Goal: Task Accomplishment & Management: Manage account settings

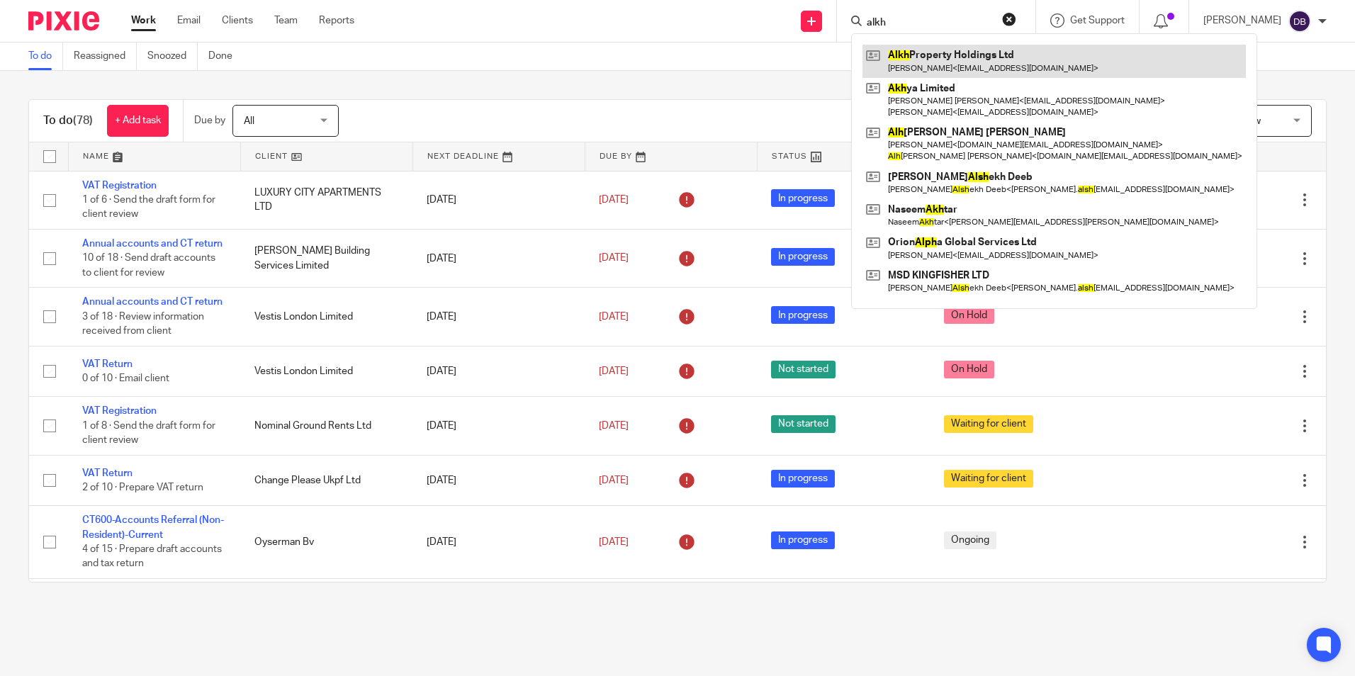
type input "alkh"
click at [906, 63] on link at bounding box center [1053, 61] width 383 height 33
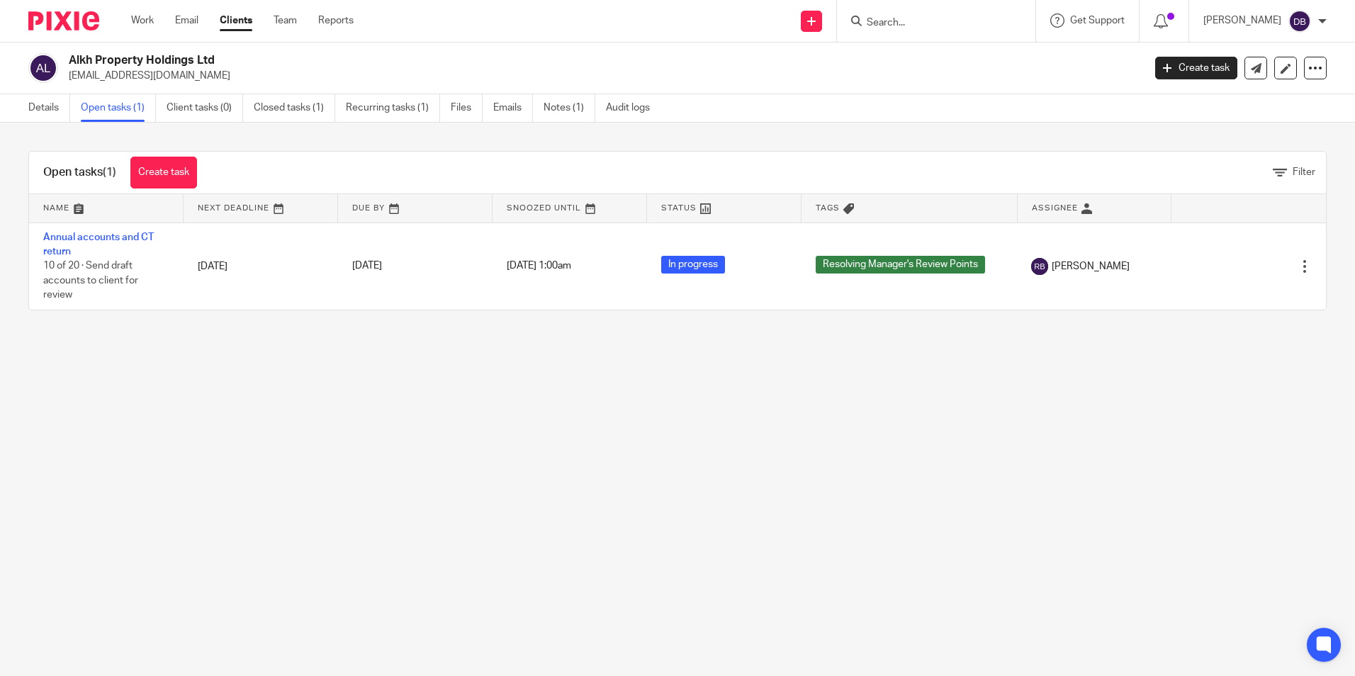
click at [934, 25] on input "Search" at bounding box center [929, 23] width 128 height 13
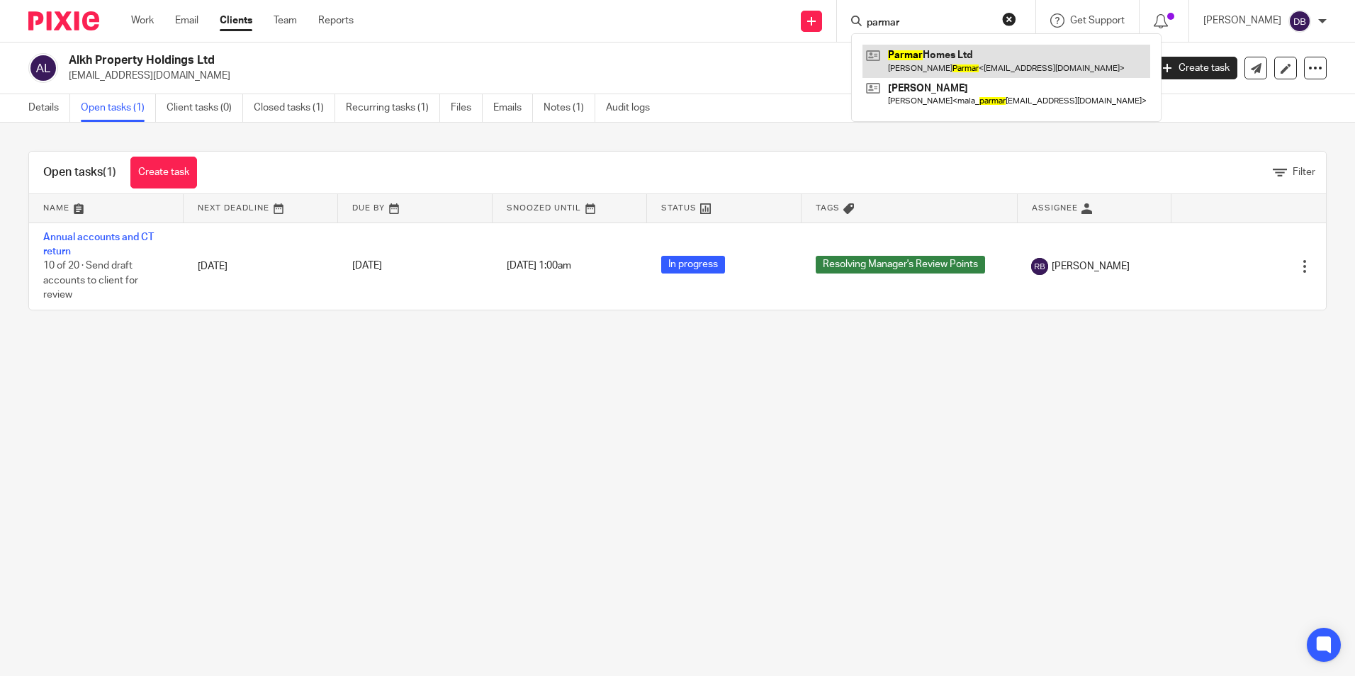
type input "parmar"
click at [945, 62] on link at bounding box center [1006, 61] width 288 height 33
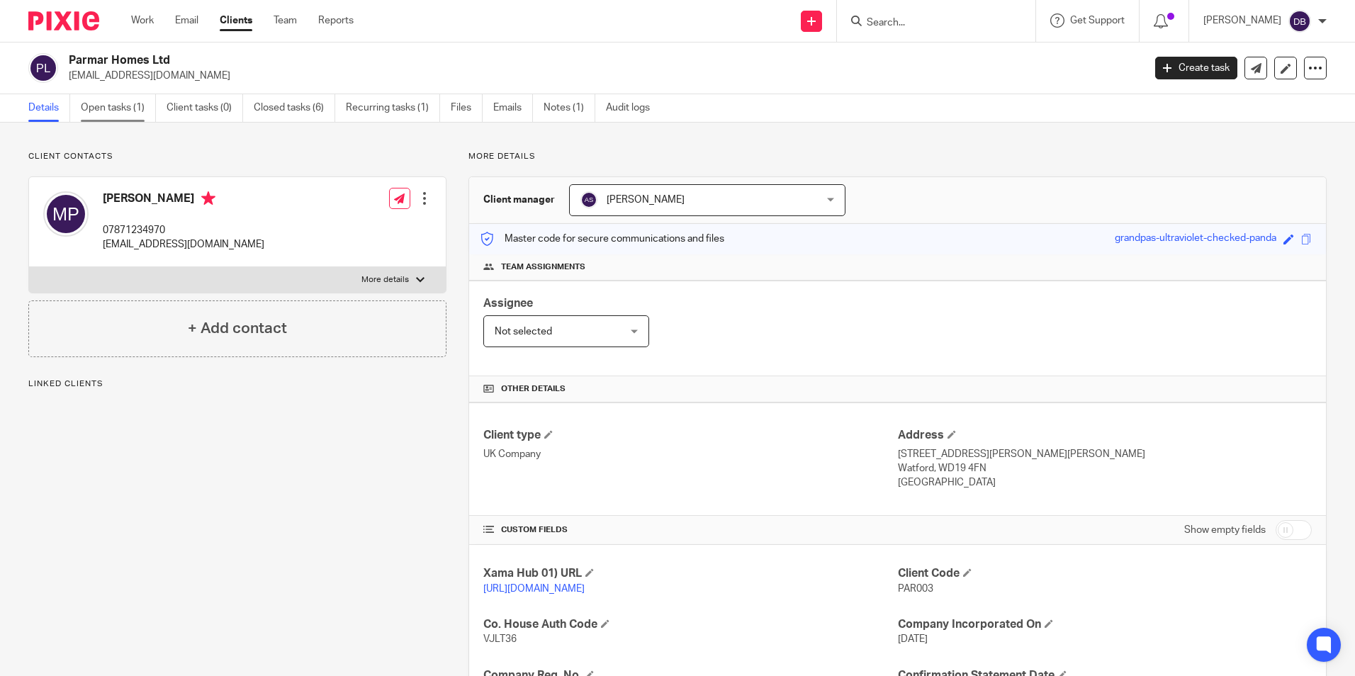
click at [111, 113] on link "Open tasks (1)" at bounding box center [118, 108] width 75 height 28
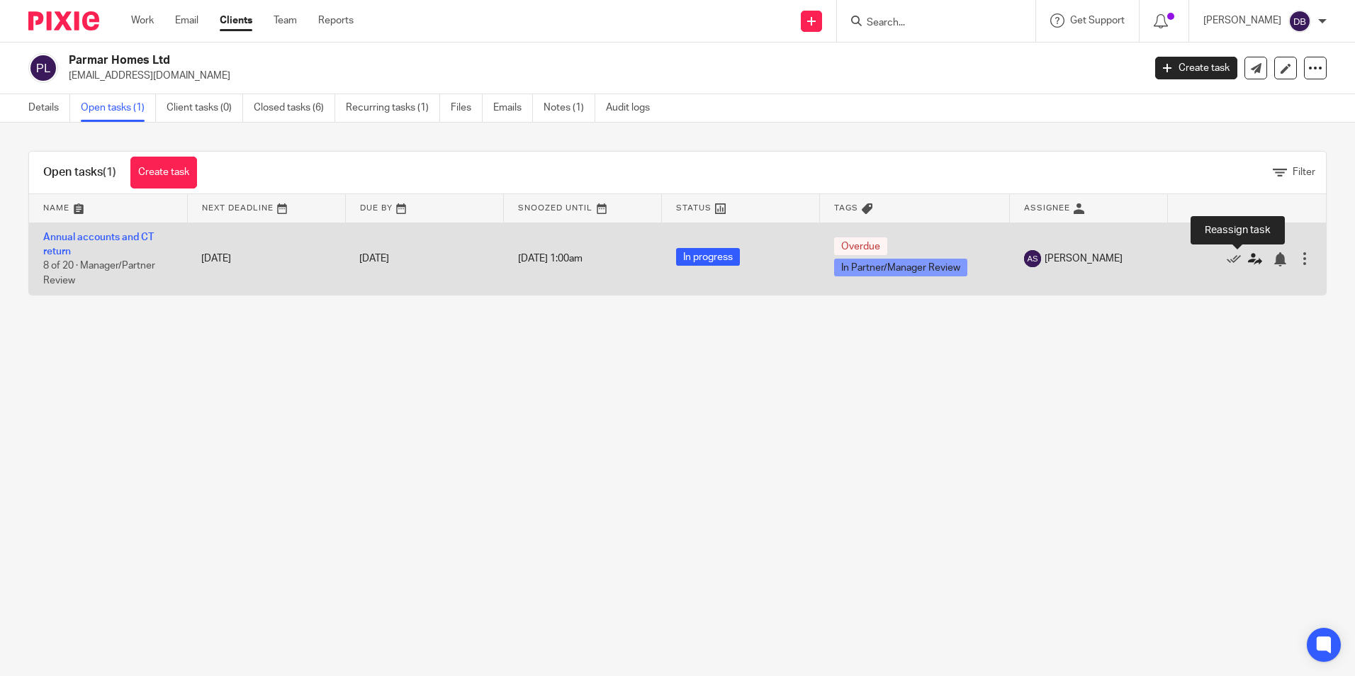
click at [1248, 257] on icon at bounding box center [1255, 259] width 14 height 14
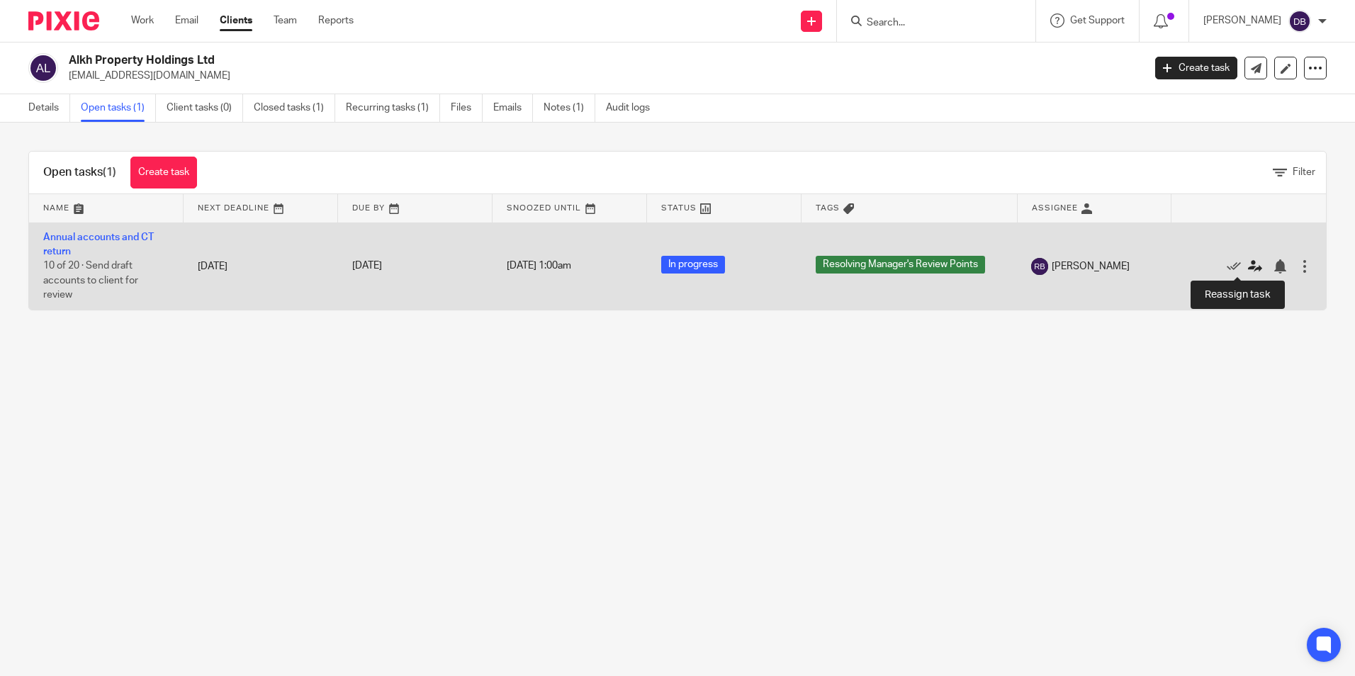
click at [1248, 267] on icon at bounding box center [1255, 266] width 14 height 14
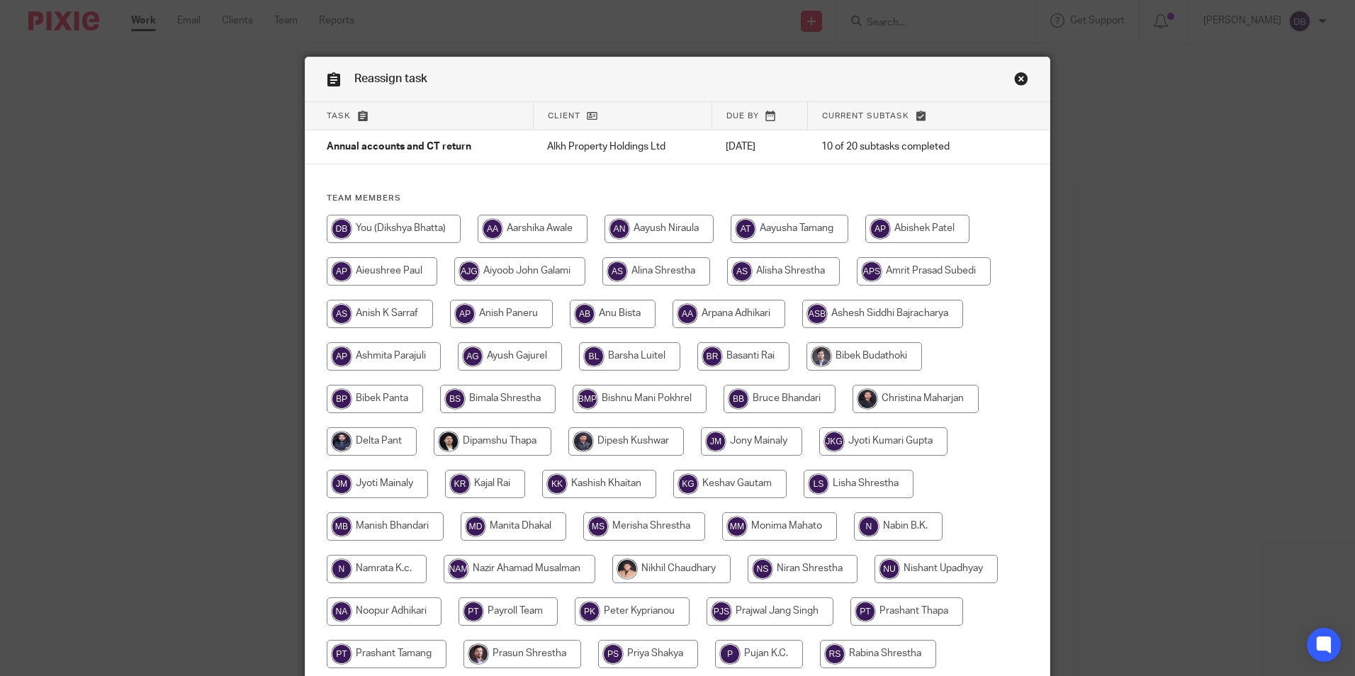
click at [427, 241] on input "radio" at bounding box center [394, 229] width 134 height 28
radio input "true"
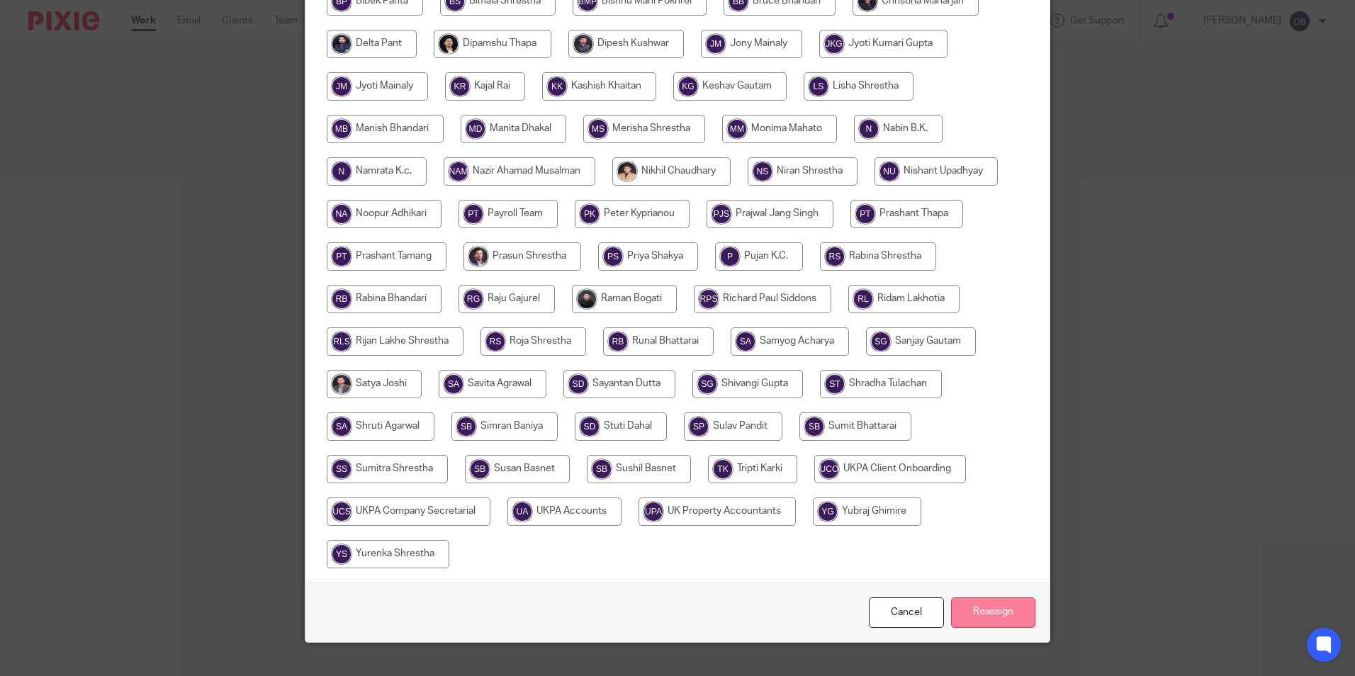
scroll to position [421, 0]
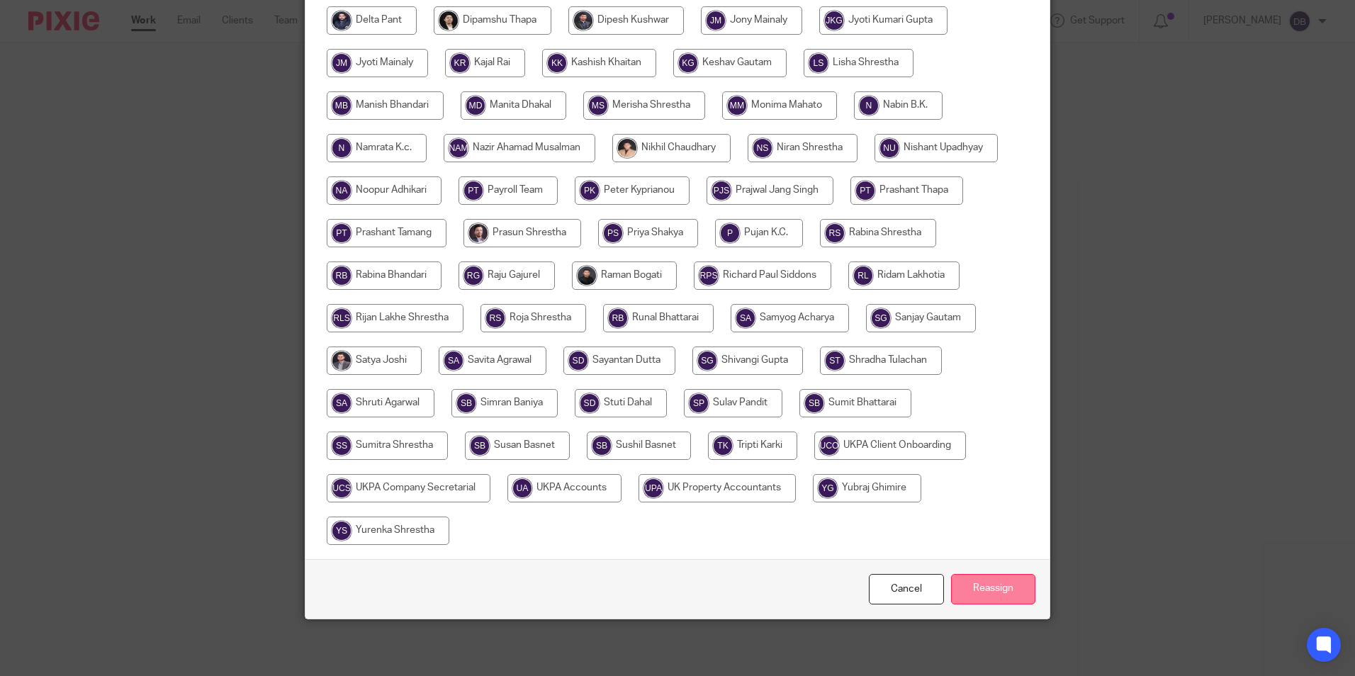
click at [1023, 592] on input "Reassign" at bounding box center [993, 589] width 84 height 30
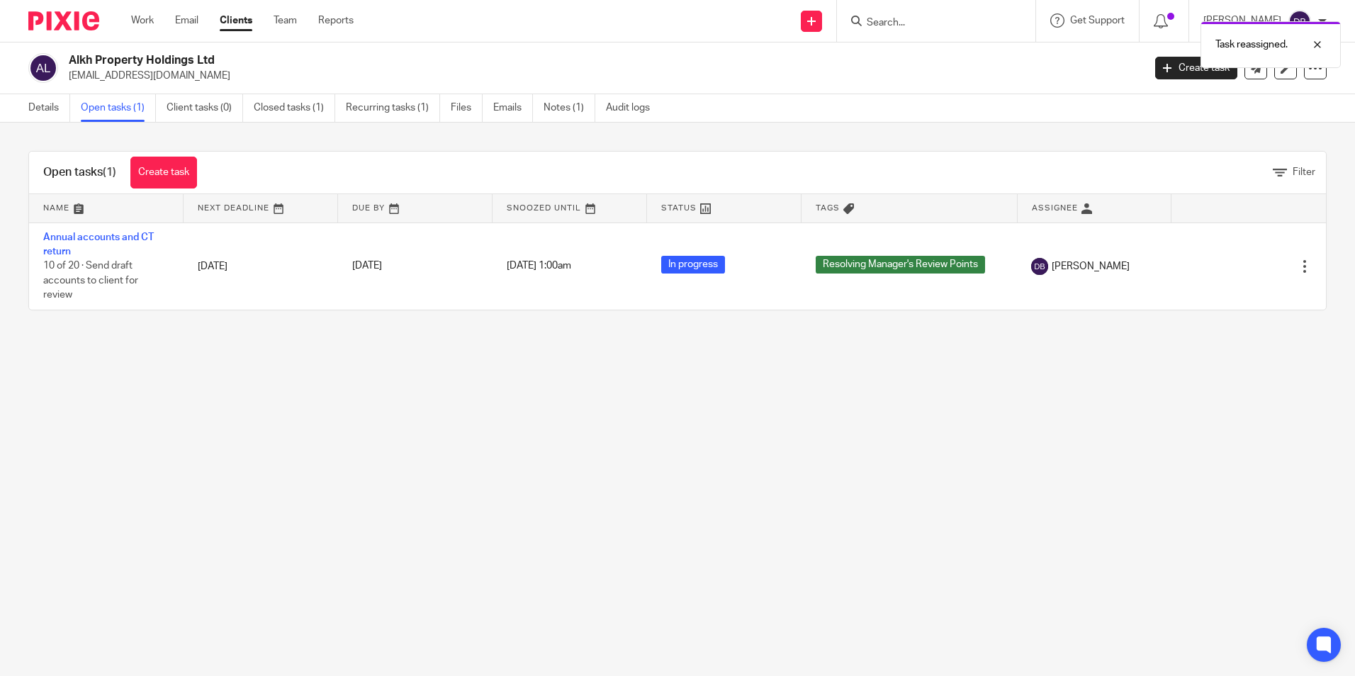
click at [715, 419] on main "Alkh Property Holdings Ltd al.farhan.khan@gmail.com Create task Update from Com…" at bounding box center [677, 338] width 1355 height 676
click at [610, 546] on main "Alkh Property Holdings Ltd al.farhan.khan@gmail.com Create task Update from Com…" at bounding box center [677, 338] width 1355 height 676
click at [896, 22] on input "Search" at bounding box center [929, 23] width 128 height 13
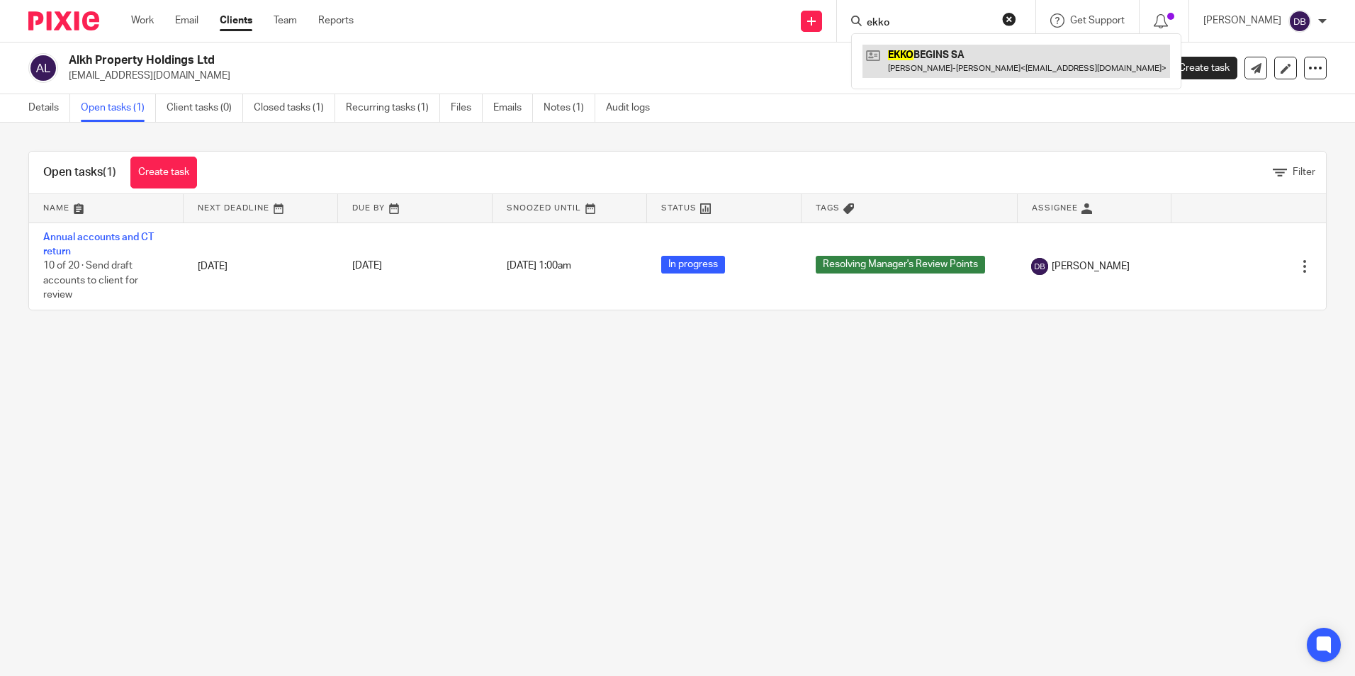
type input "ekko"
drag, startPoint x: 923, startPoint y: 56, endPoint x: 908, endPoint y: 52, distance: 15.5
click at [923, 56] on link at bounding box center [1016, 61] width 308 height 33
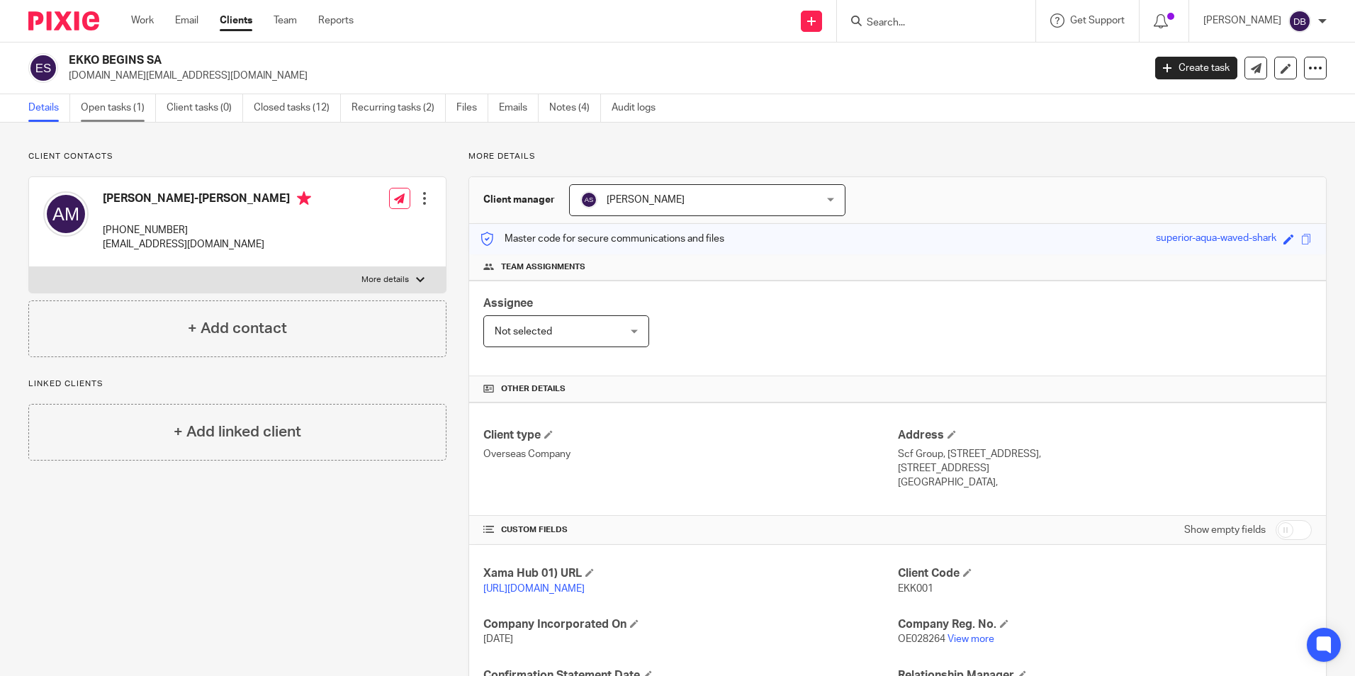
click at [98, 108] on link "Open tasks (1)" at bounding box center [118, 108] width 75 height 28
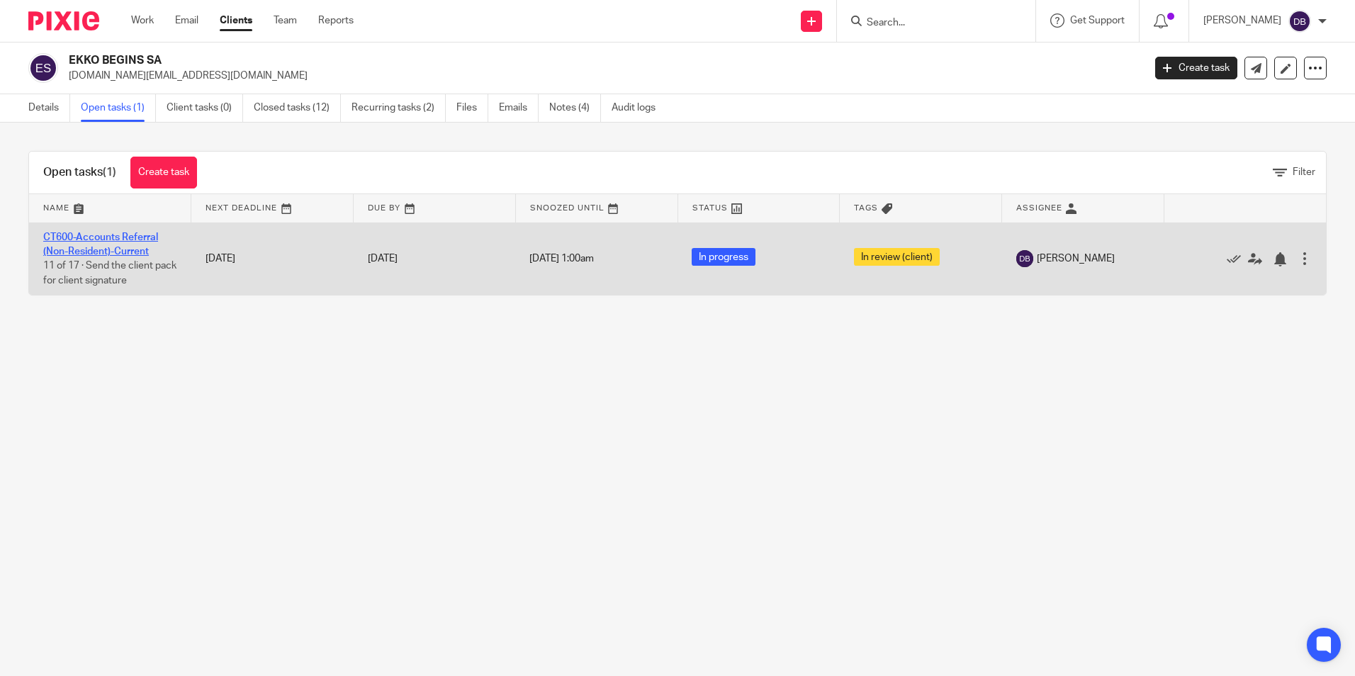
click at [89, 239] on link "CT600-Accounts Referral (Non-Resident)-Current" at bounding box center [100, 244] width 115 height 24
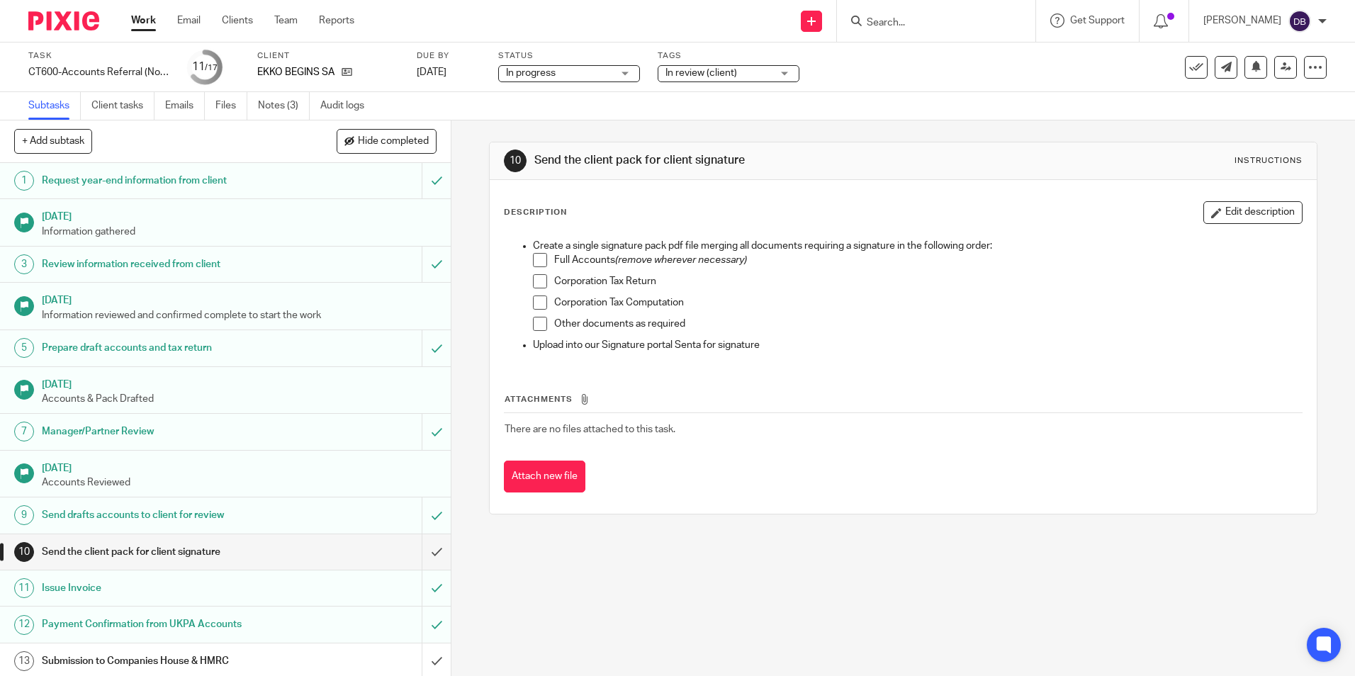
click at [296, 103] on link "Notes (3)" at bounding box center [284, 106] width 52 height 28
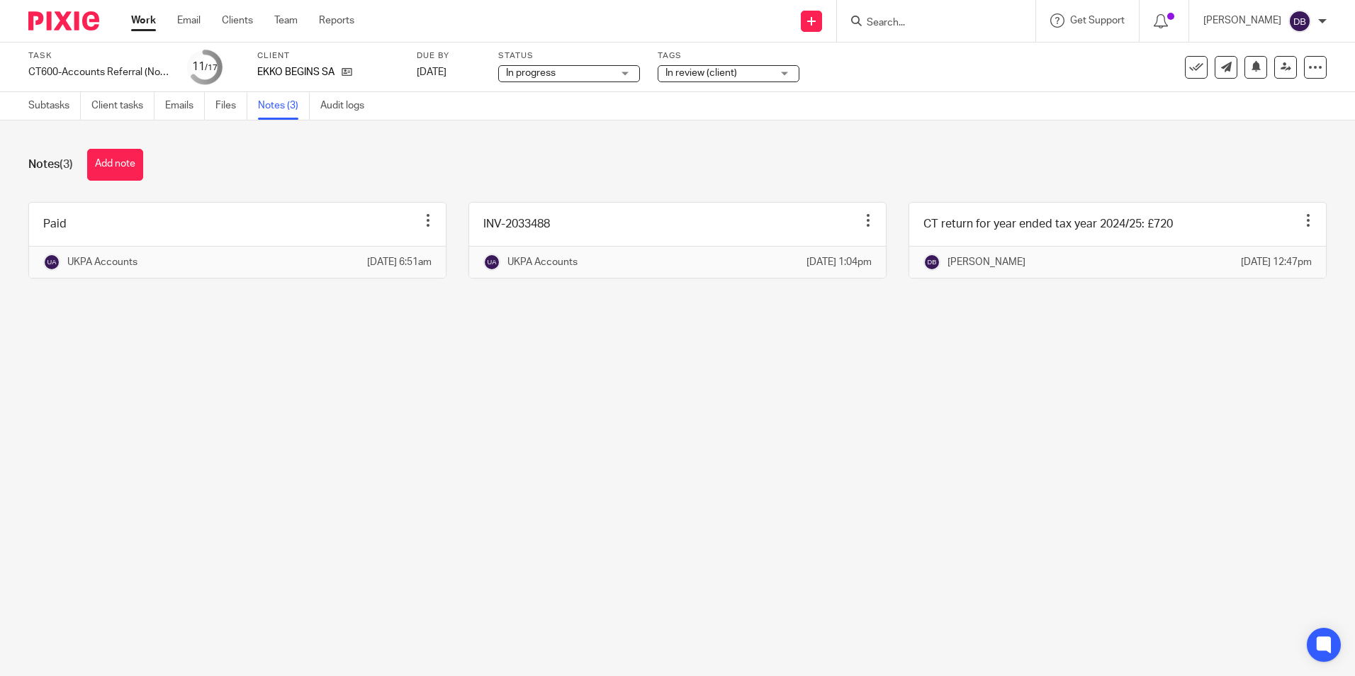
click at [923, 12] on form at bounding box center [940, 21] width 151 height 18
click at [917, 29] on input "Search" at bounding box center [929, 23] width 128 height 13
type input "o"
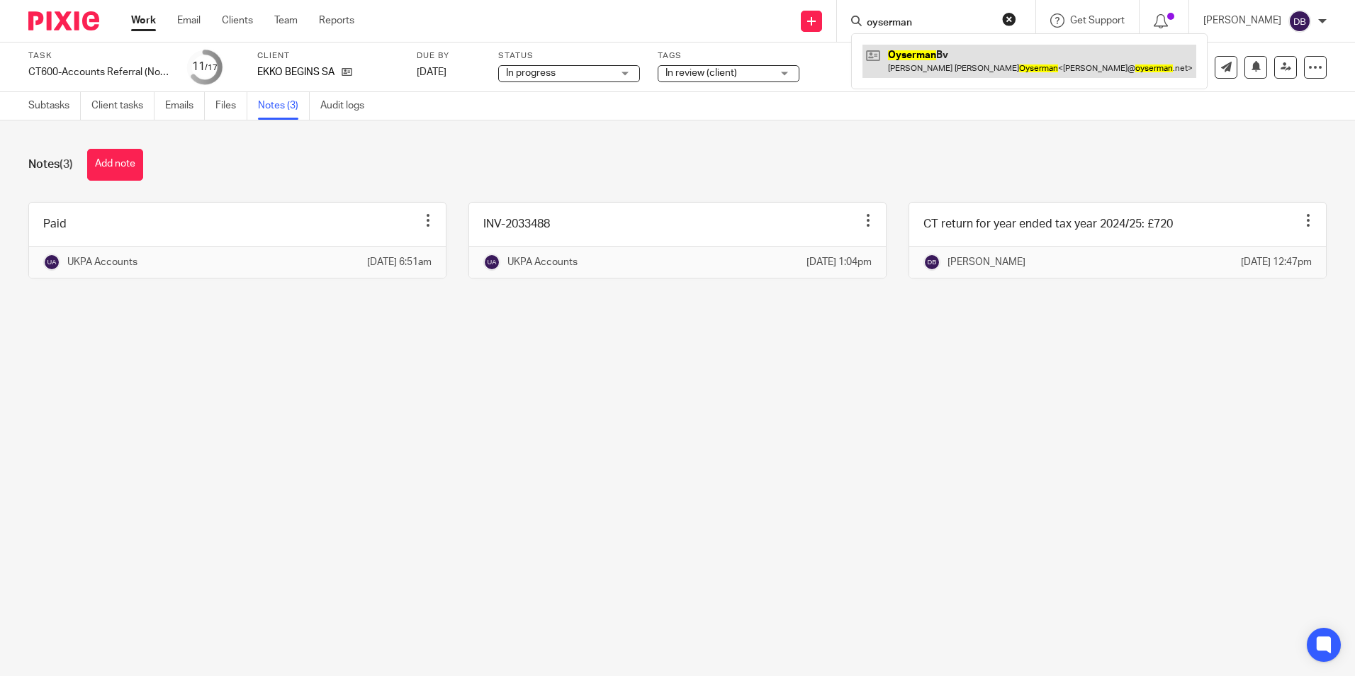
type input "oyserman"
click at [954, 68] on link at bounding box center [1029, 61] width 334 height 33
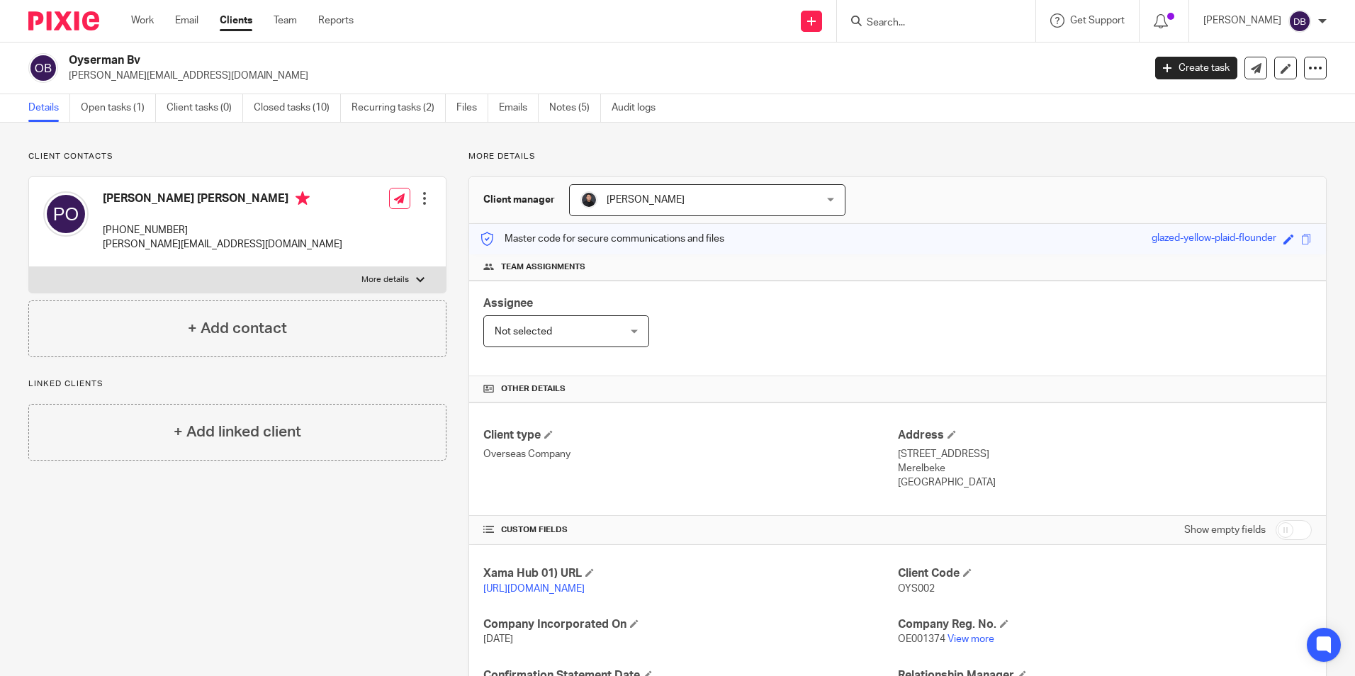
click at [108, 122] on div "Details Open tasks (1) Client tasks (0) Closed tasks (10) Recurring tasks (2) F…" at bounding box center [677, 108] width 1355 height 28
click at [115, 110] on link "Open tasks (1)" at bounding box center [118, 108] width 75 height 28
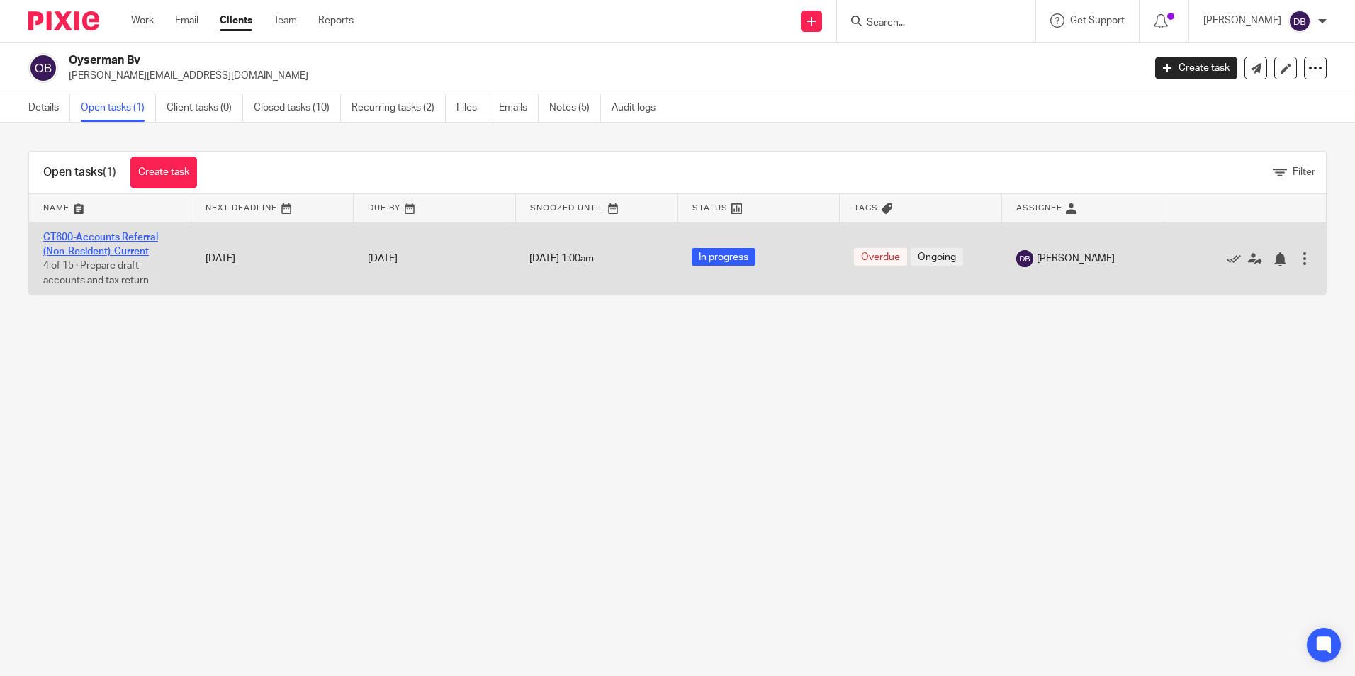
click at [103, 249] on link "CT600-Accounts Referral (Non-Resident)-Current" at bounding box center [100, 244] width 115 height 24
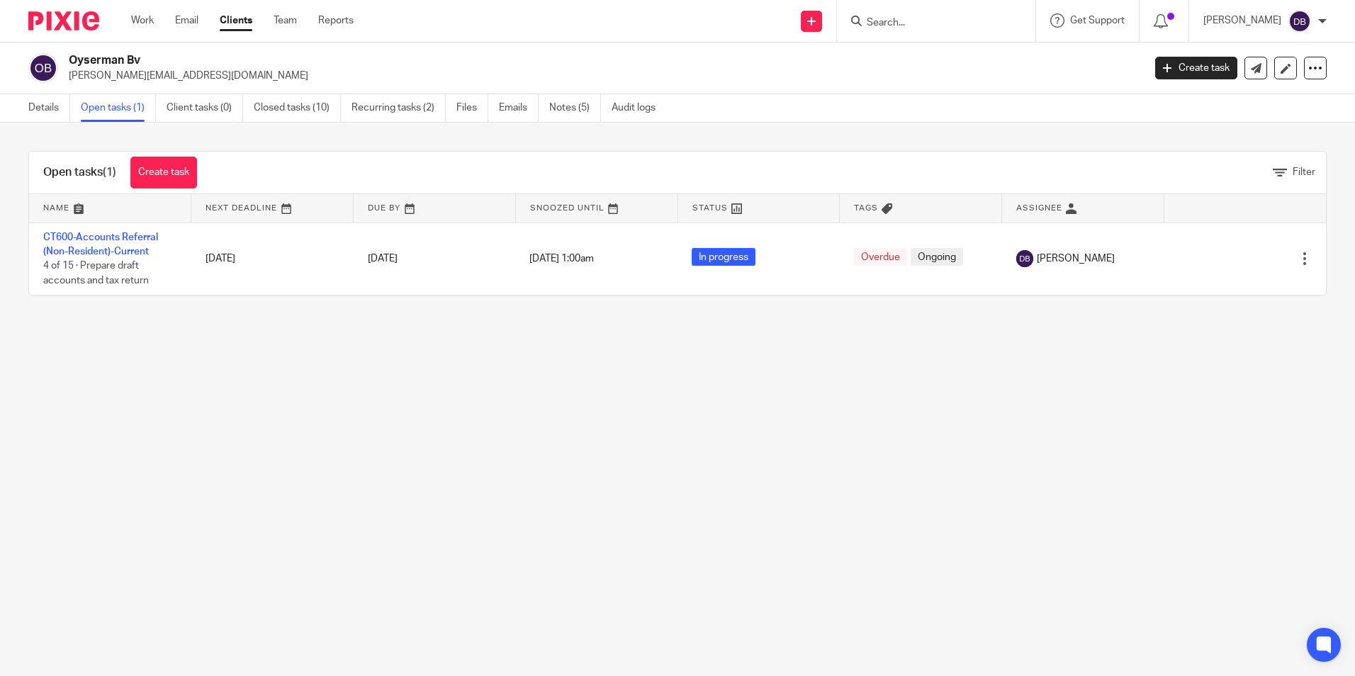
click at [841, 407] on main "Oyserman Bv peter@oyserman.net Create task Update from Companies House Export d…" at bounding box center [677, 338] width 1355 height 676
